Goal: Information Seeking & Learning: Check status

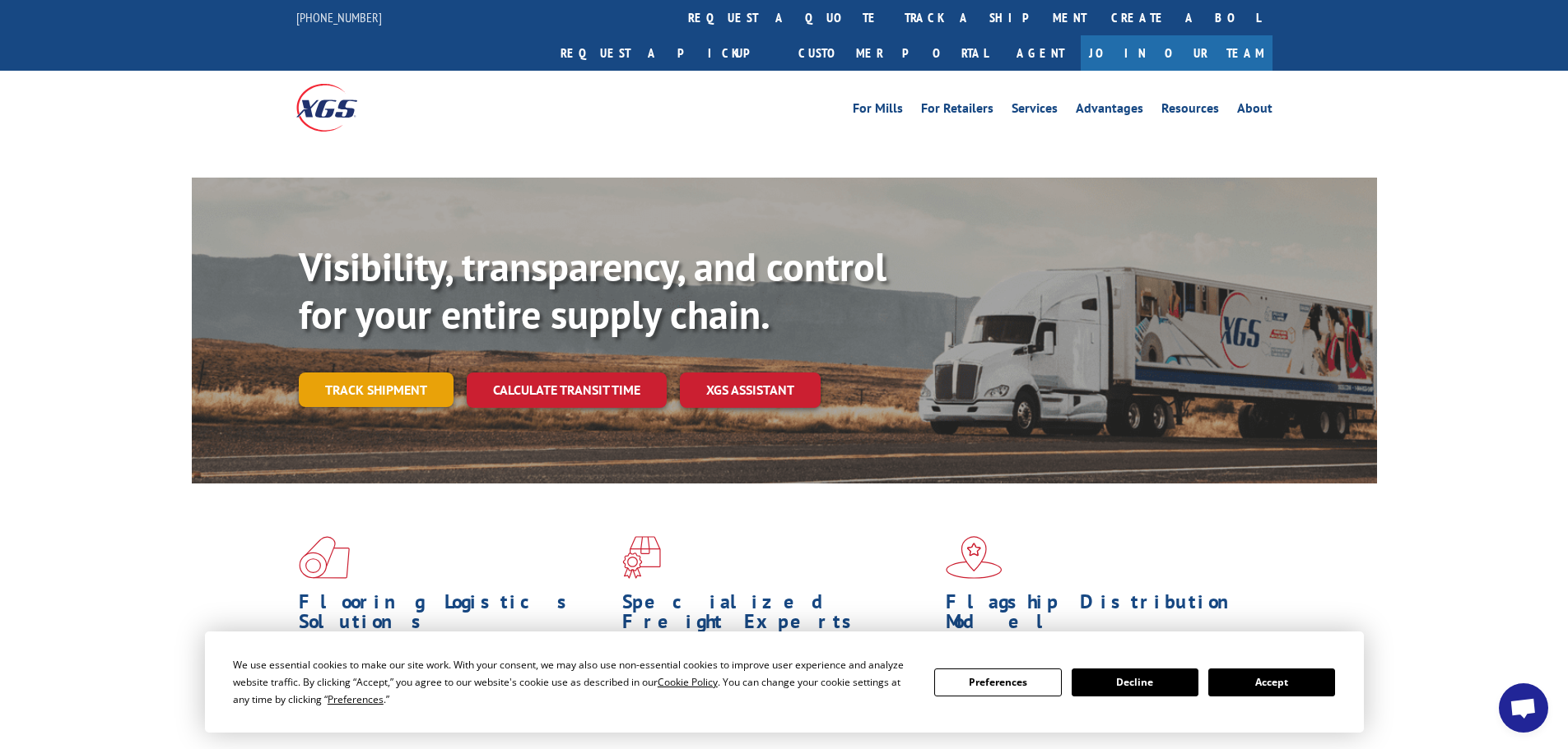
click at [367, 373] on link "Track shipment" at bounding box center [376, 390] width 155 height 35
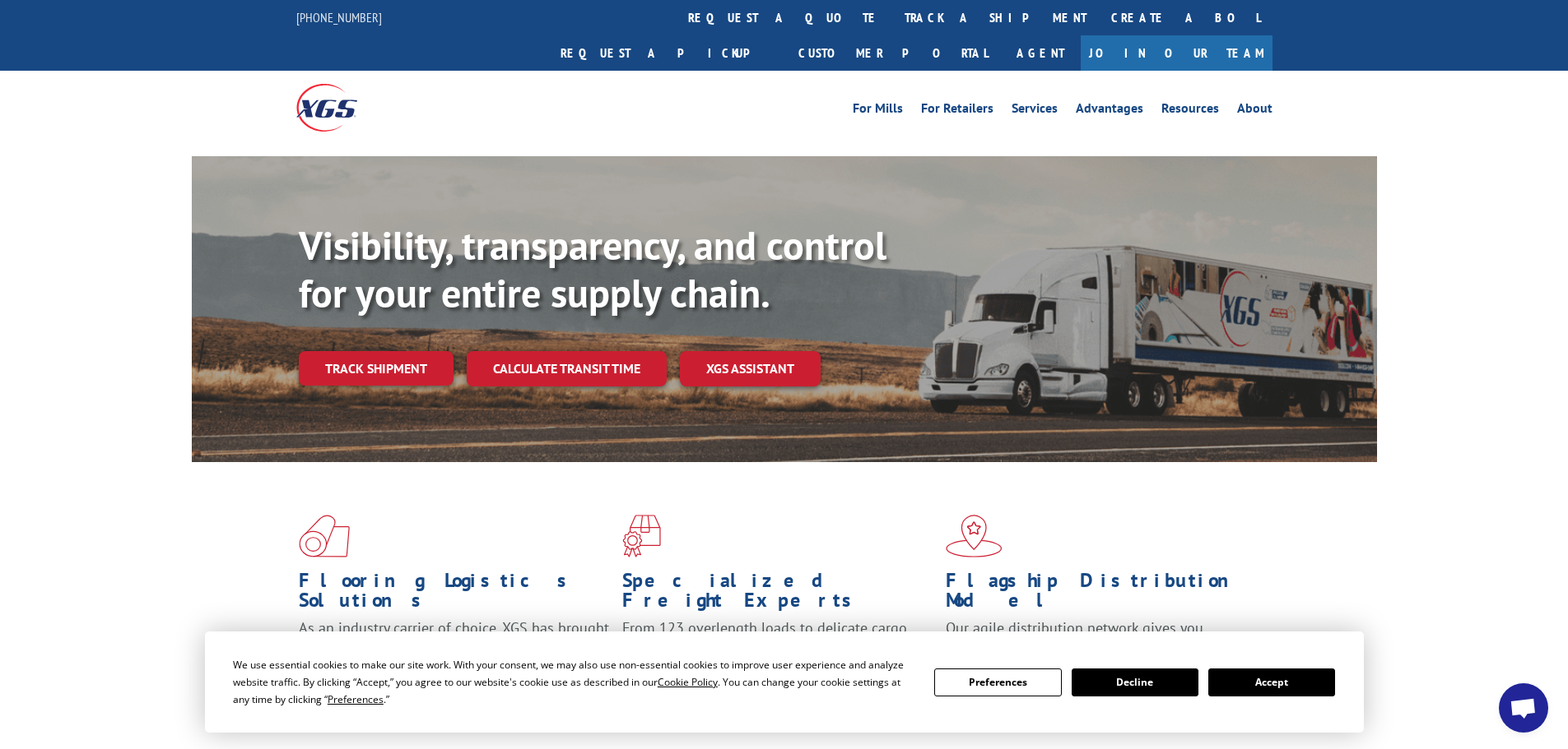
click at [1251, 672] on button "Accept" at bounding box center [1272, 683] width 127 height 28
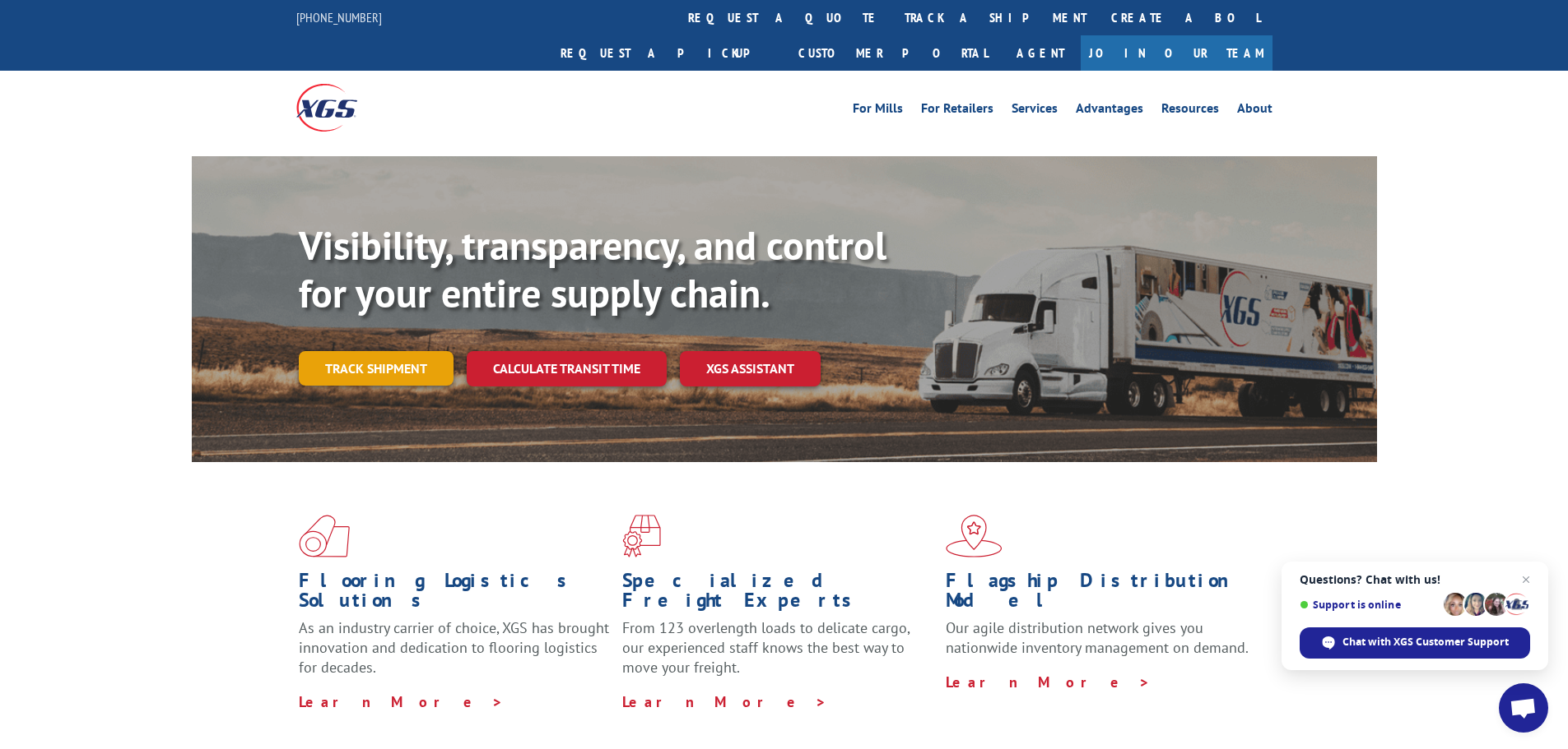
click at [386, 351] on link "Track shipment" at bounding box center [376, 369] width 155 height 35
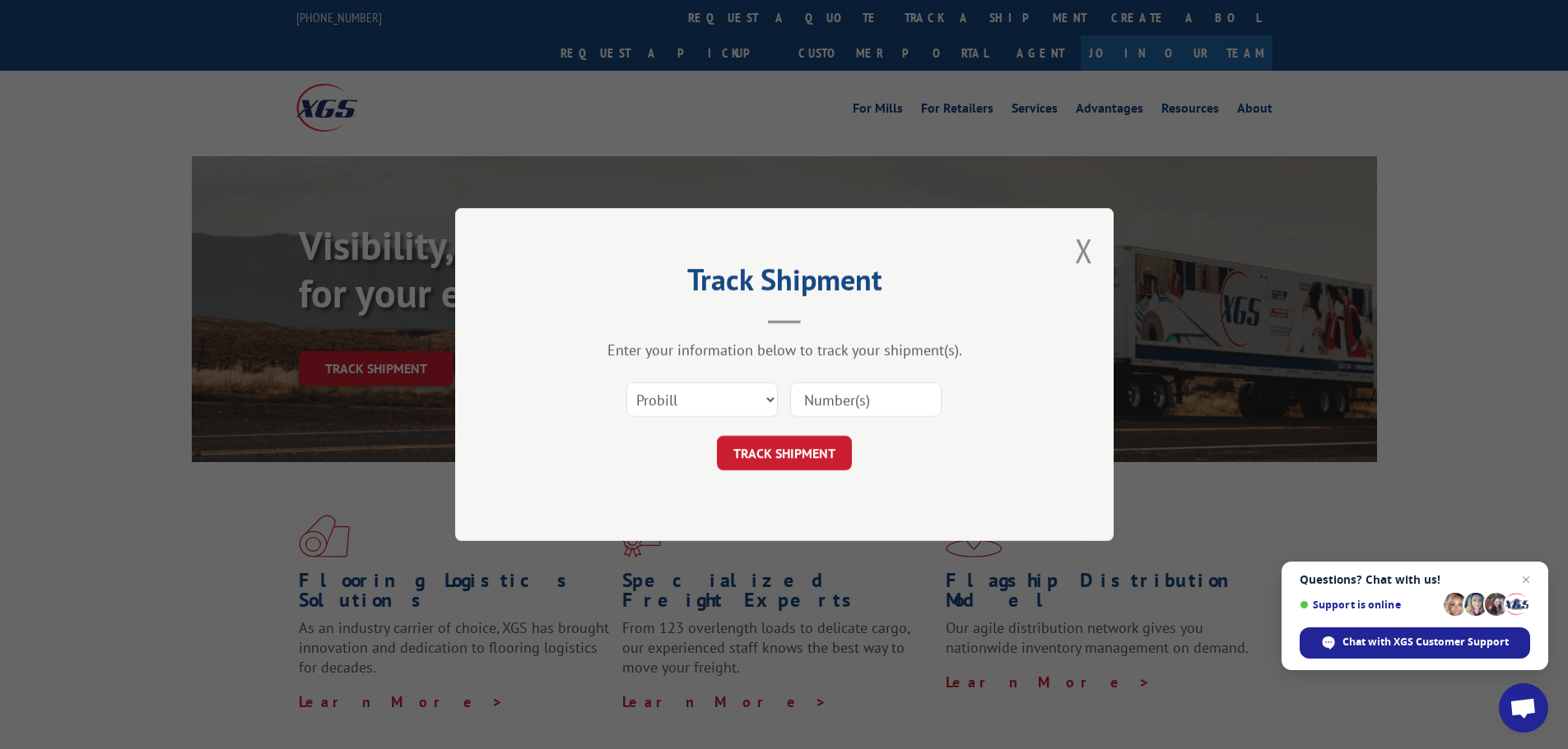
click at [830, 396] on input at bounding box center [866, 400] width 152 height 35
click at [702, 401] on select "Select category... Probill BOL PO" at bounding box center [702, 400] width 152 height 35
click at [626, 383] on select "Select category... Probill BOL PO" at bounding box center [702, 400] width 152 height 35
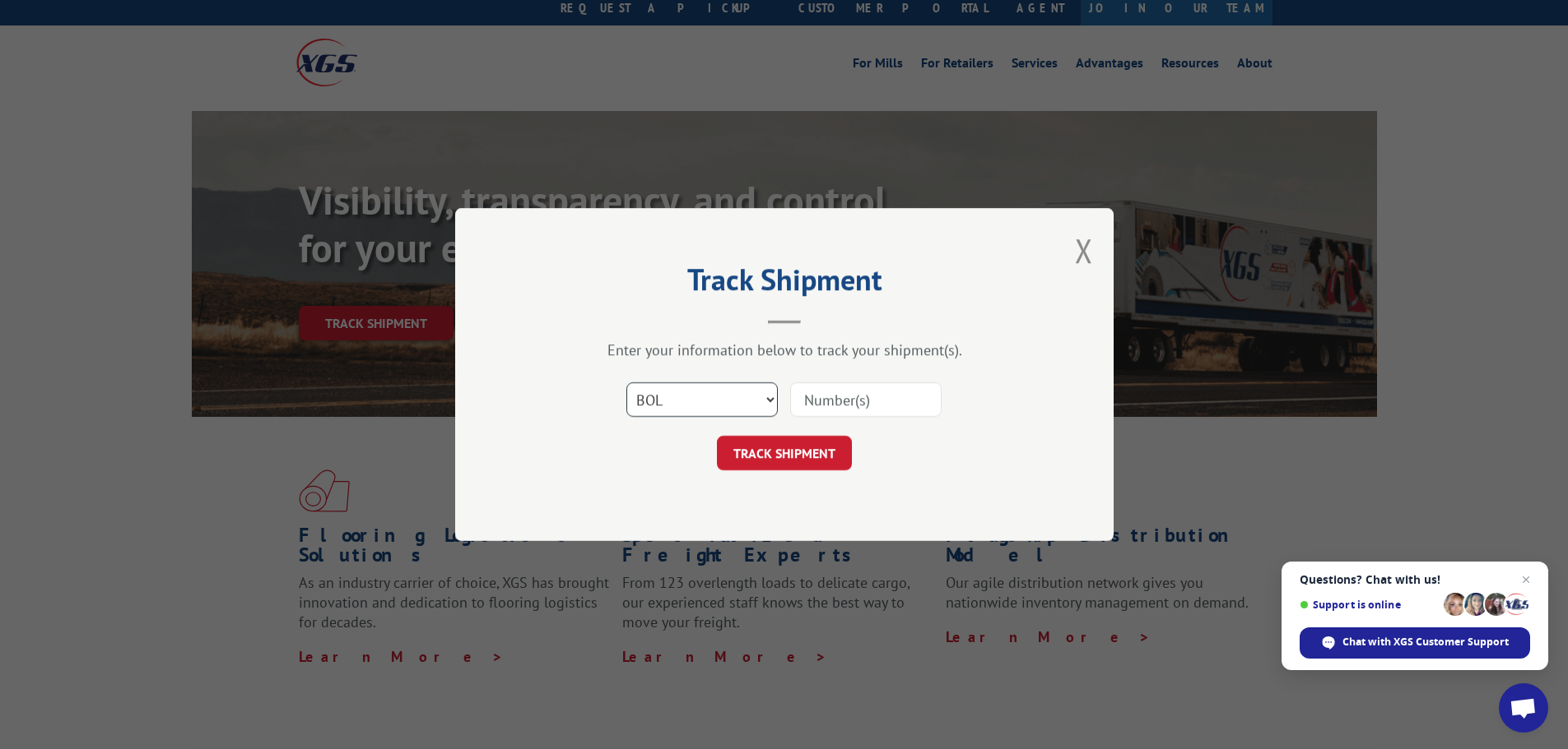
scroll to position [82, 0]
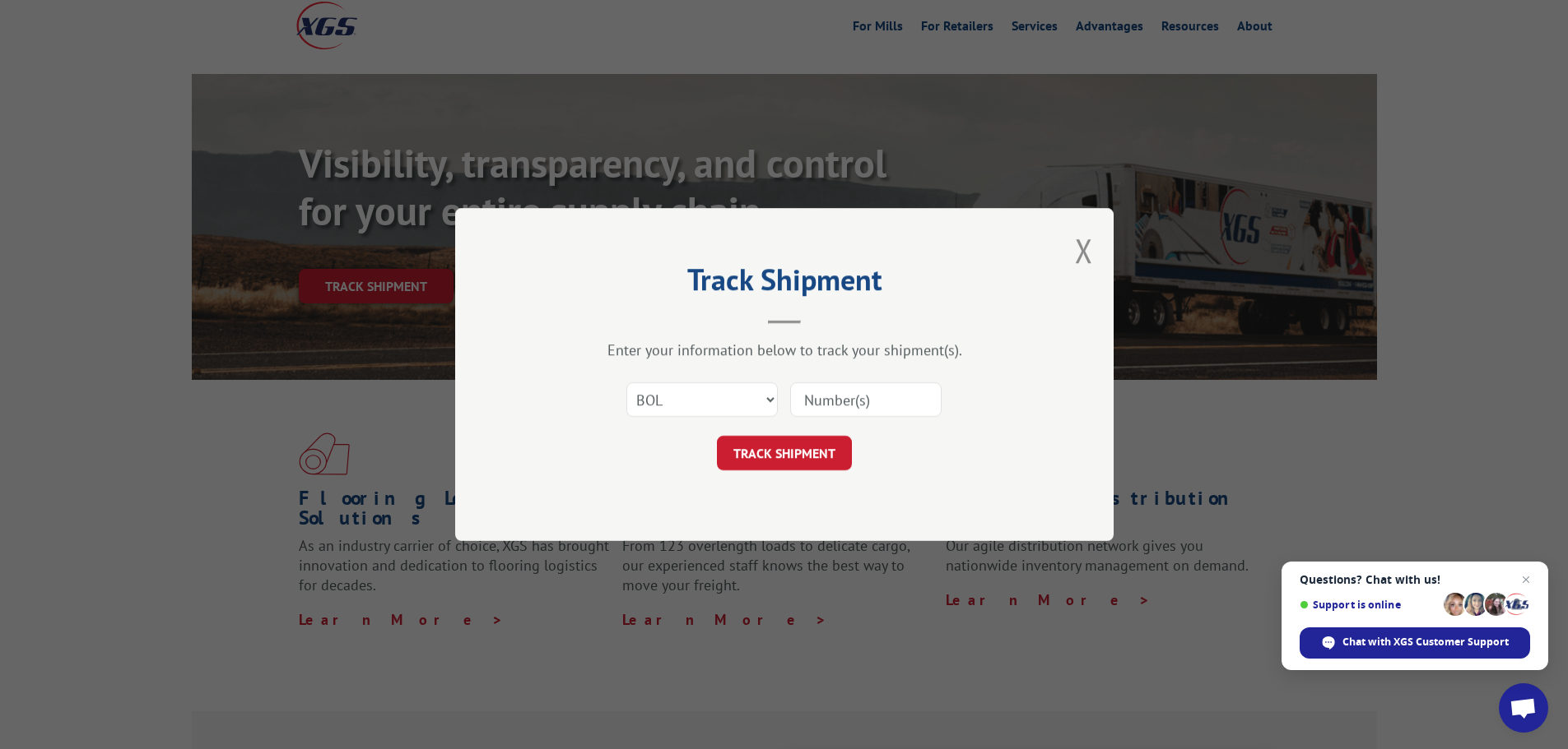
drag, startPoint x: 691, startPoint y: 418, endPoint x: 702, endPoint y: 384, distance: 35.7
click at [693, 405] on div "Select category... Probill BOL PO" at bounding box center [702, 399] width 150 height 37
click at [702, 385] on select "Select category... Probill BOL PO" at bounding box center [702, 400] width 152 height 35
select select "po"
click at [626, 383] on select "Select category... Probill BOL PO" at bounding box center [702, 400] width 152 height 35
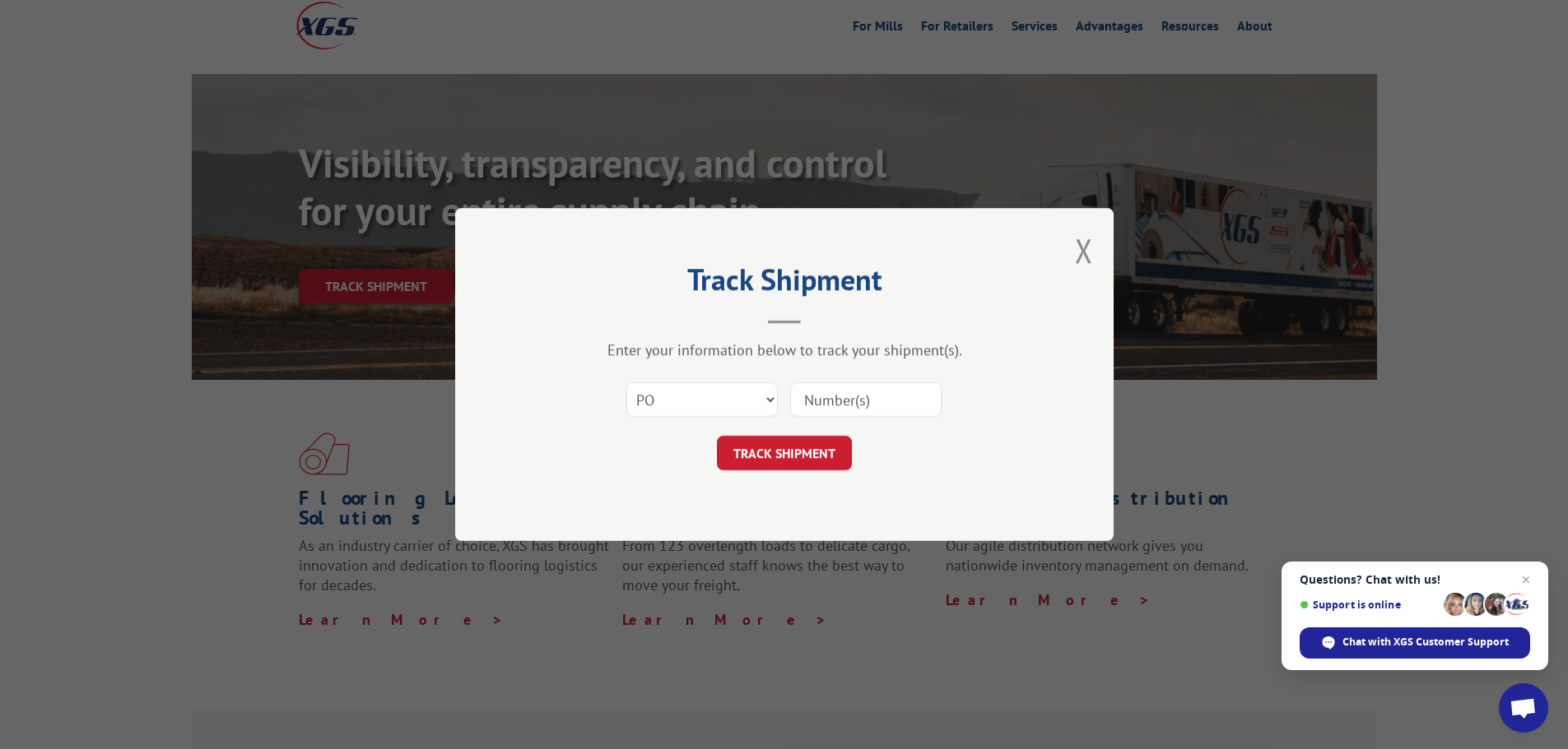
click at [854, 407] on input at bounding box center [866, 400] width 152 height 35
type input "17450224"
click at [717, 436] on button "TRACK SHIPMENT" at bounding box center [784, 454] width 135 height 35
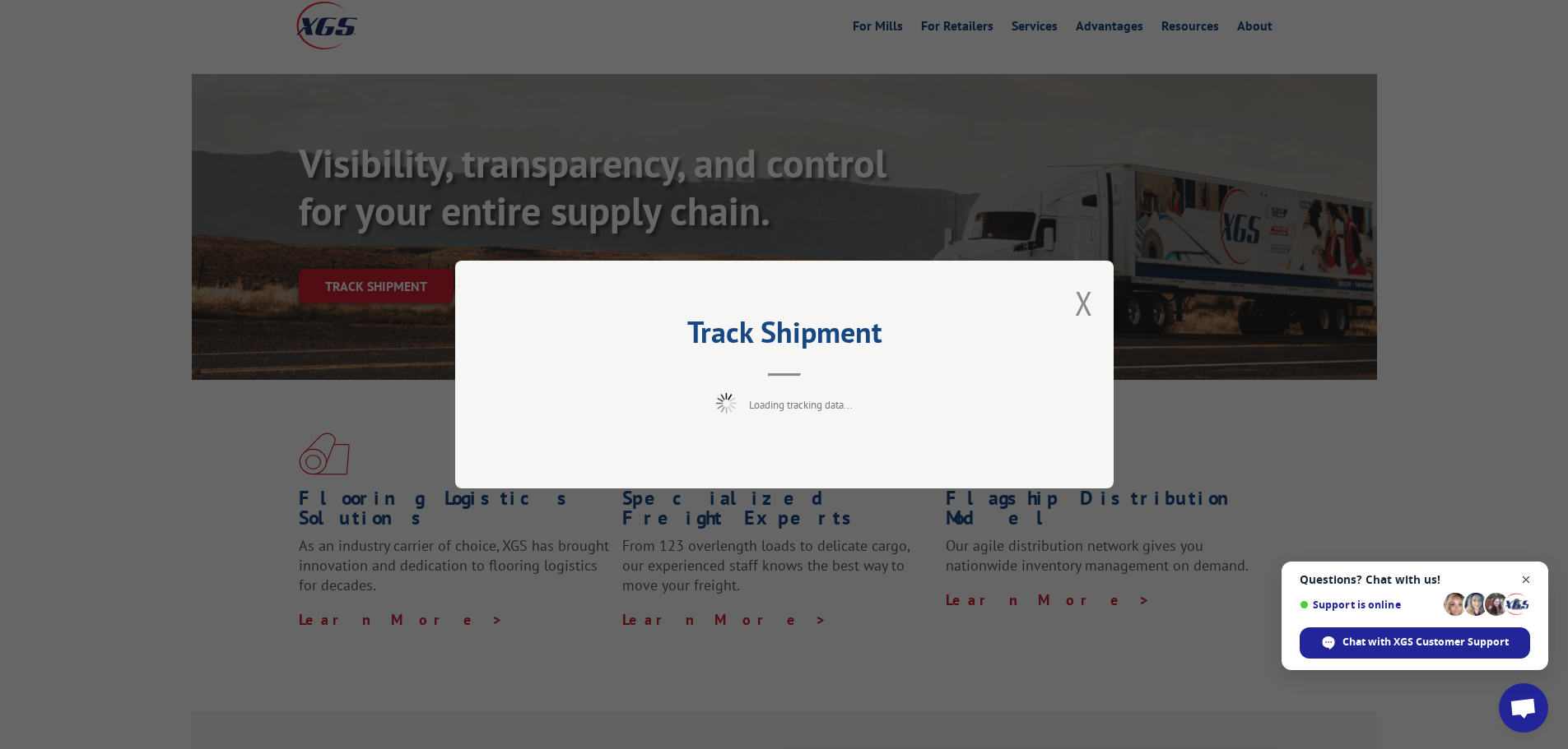
click at [1526, 581] on span "Close chat" at bounding box center [1526, 580] width 21 height 21
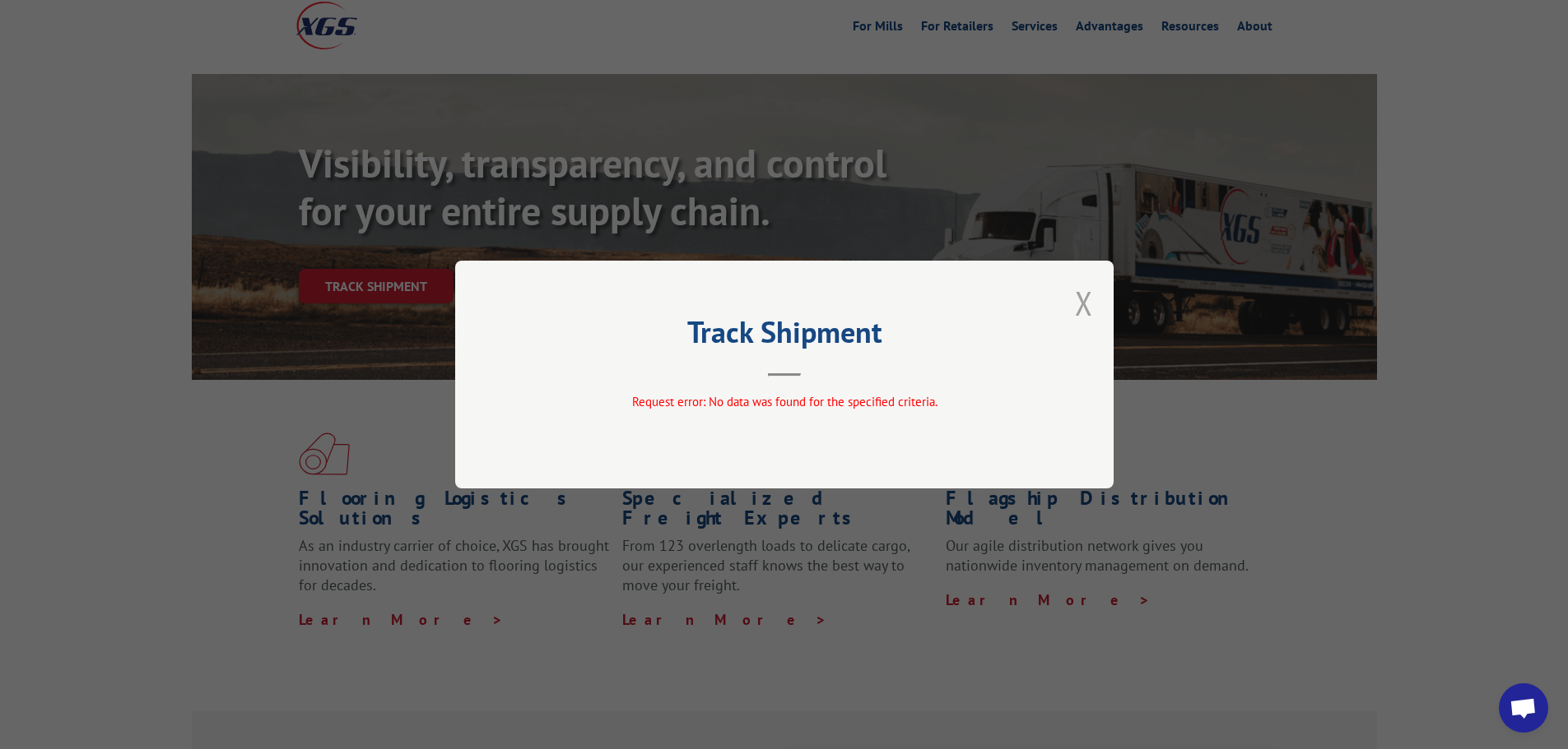
click at [1078, 305] on button "Close modal" at bounding box center [1084, 303] width 18 height 43
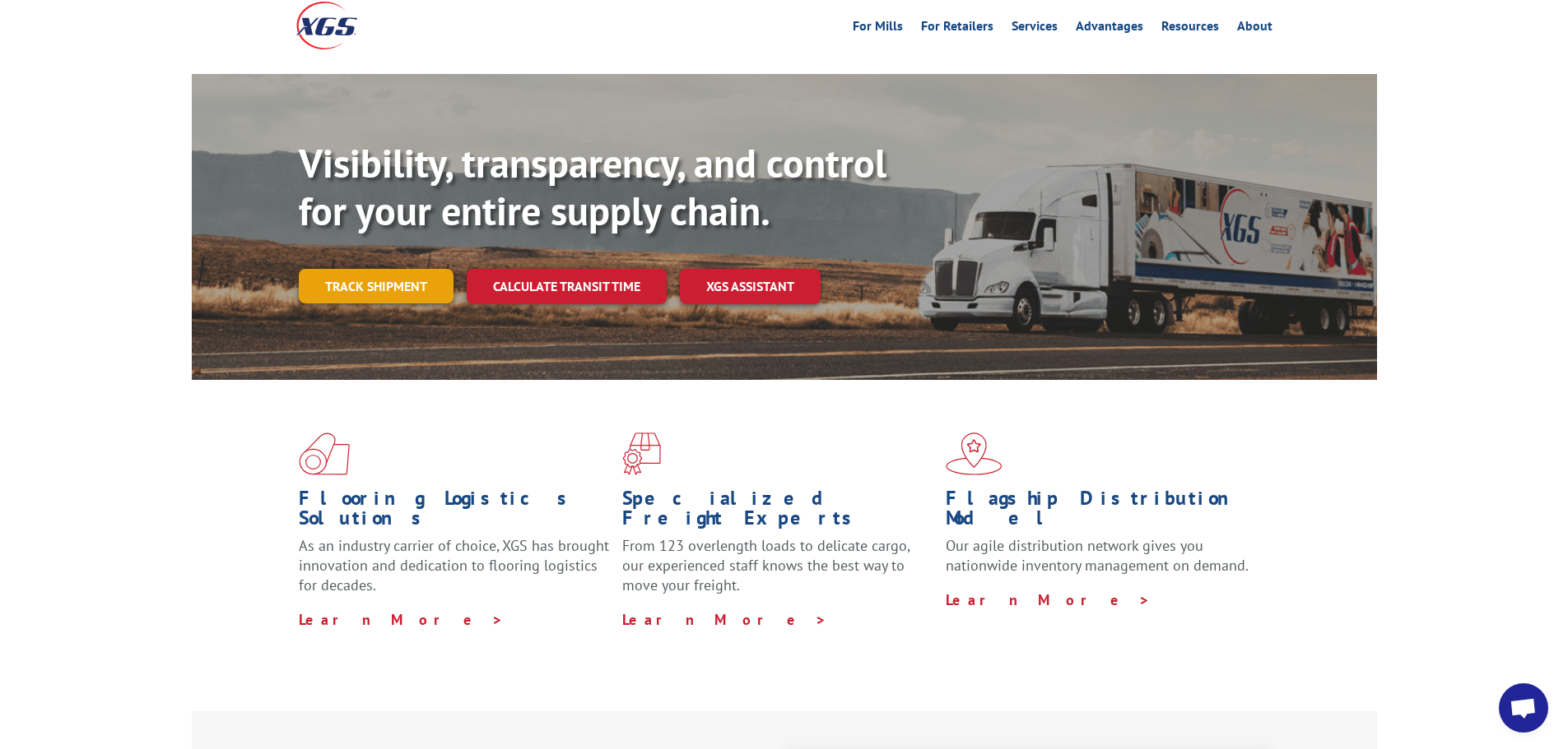
click at [353, 269] on link "Track shipment" at bounding box center [376, 286] width 155 height 35
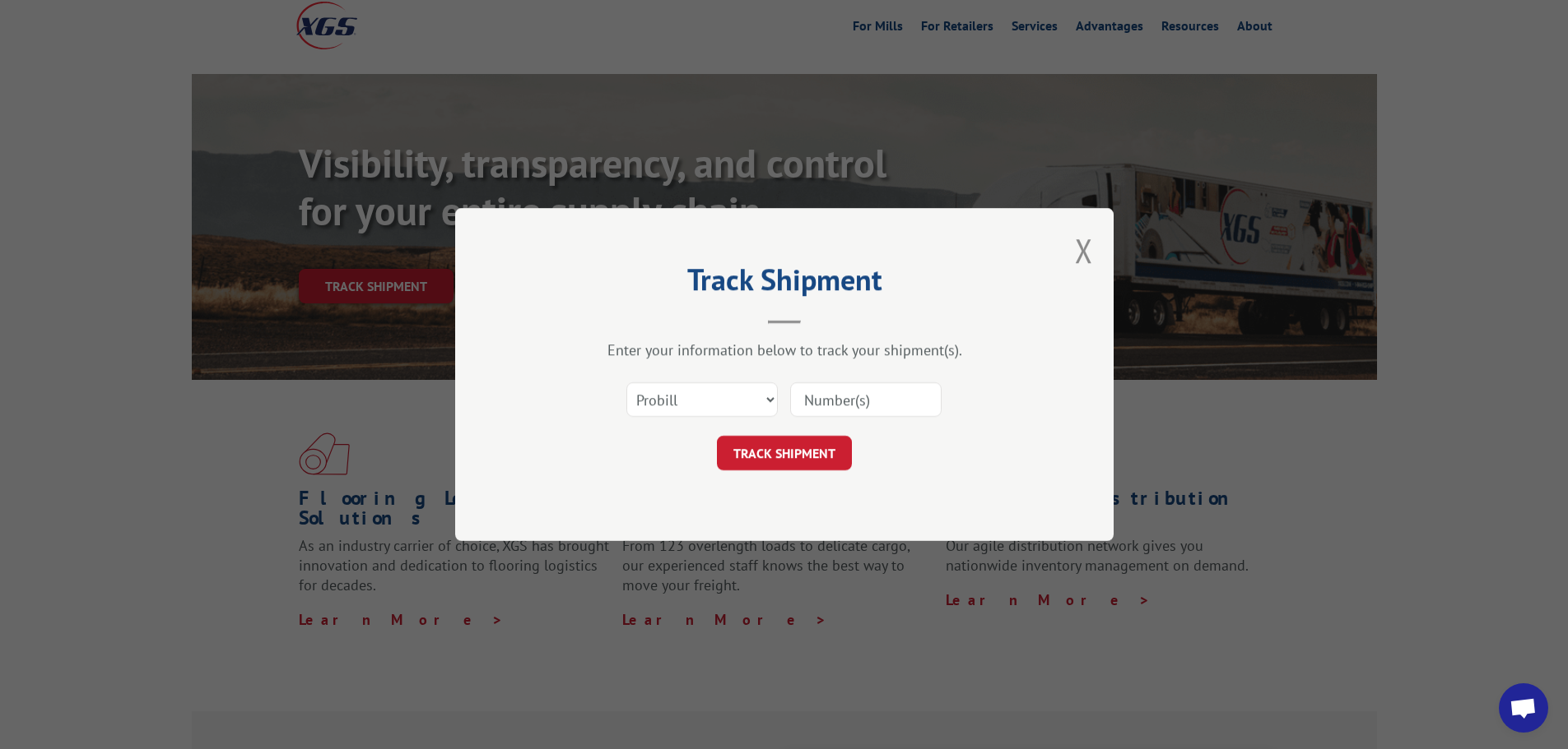
click at [864, 406] on input at bounding box center [866, 400] width 152 height 35
type input "17450224"
click button "TRACK SHIPMENT" at bounding box center [784, 454] width 135 height 35
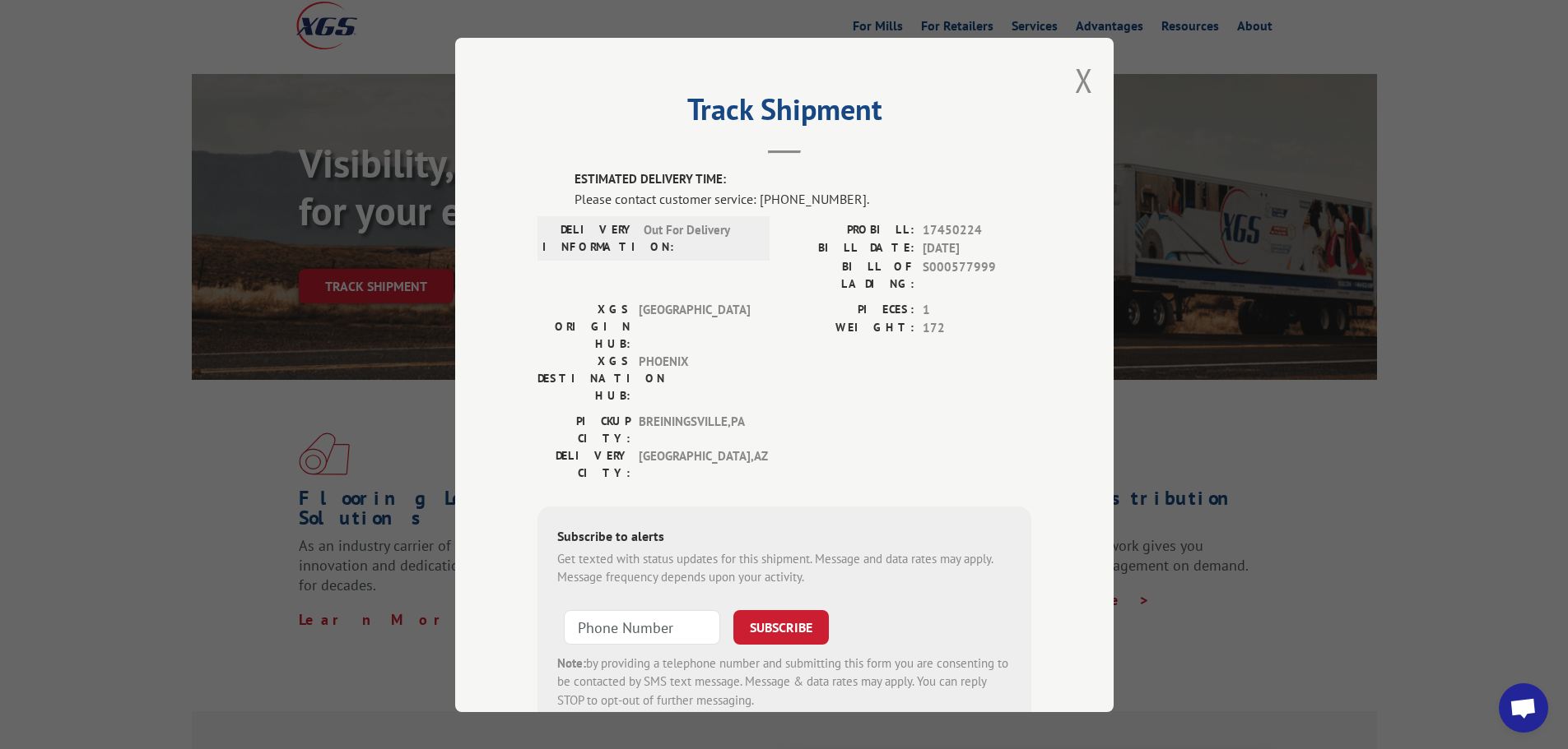
scroll to position [34, 0]
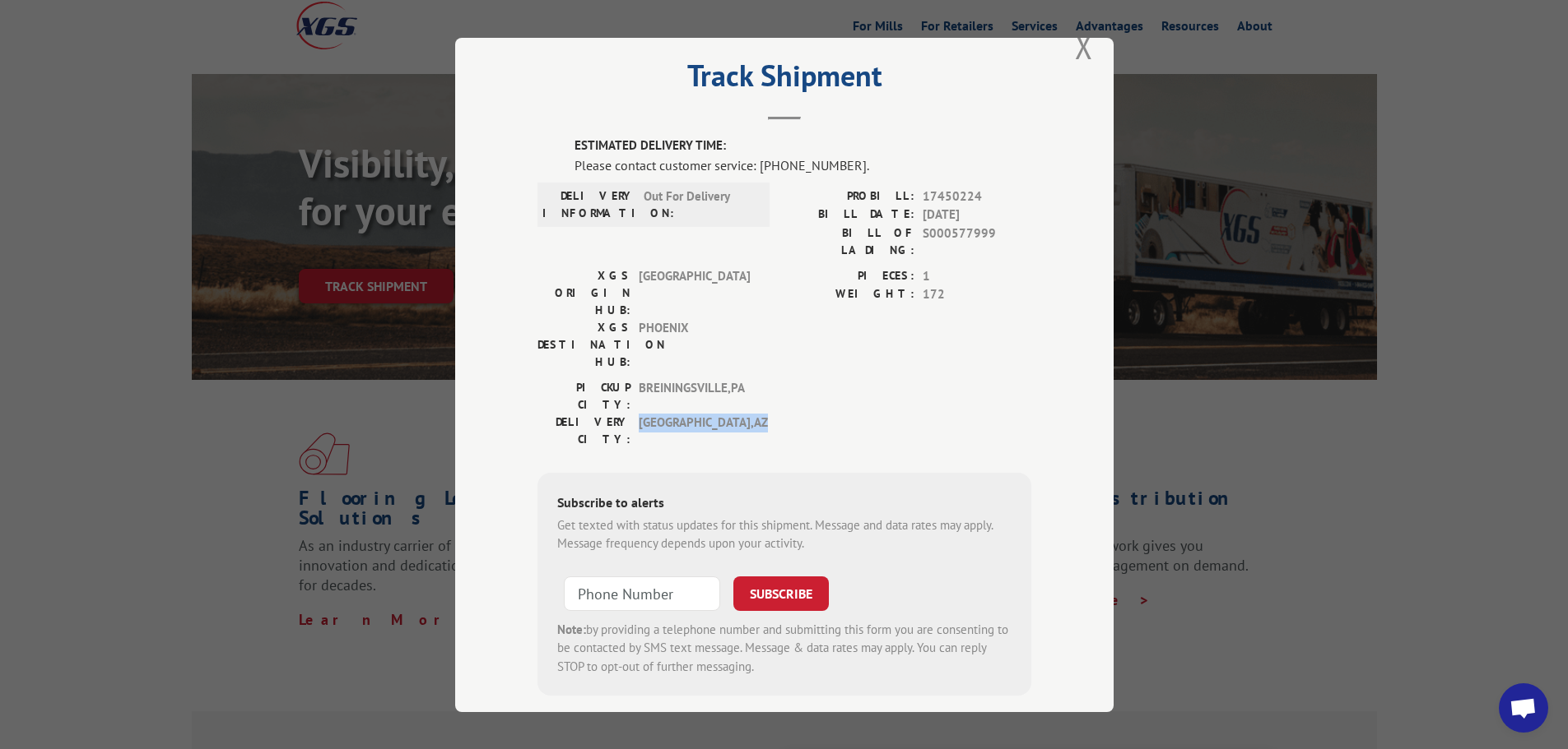
drag, startPoint x: 635, startPoint y: 340, endPoint x: 705, endPoint y: 340, distance: 70.0
click at [705, 413] on span "[GEOGRAPHIC_DATA] , [GEOGRAPHIC_DATA]" at bounding box center [694, 430] width 111 height 35
click at [703, 413] on span "[GEOGRAPHIC_DATA] , [GEOGRAPHIC_DATA]" at bounding box center [694, 430] width 111 height 35
